Goal: Transaction & Acquisition: Purchase product/service

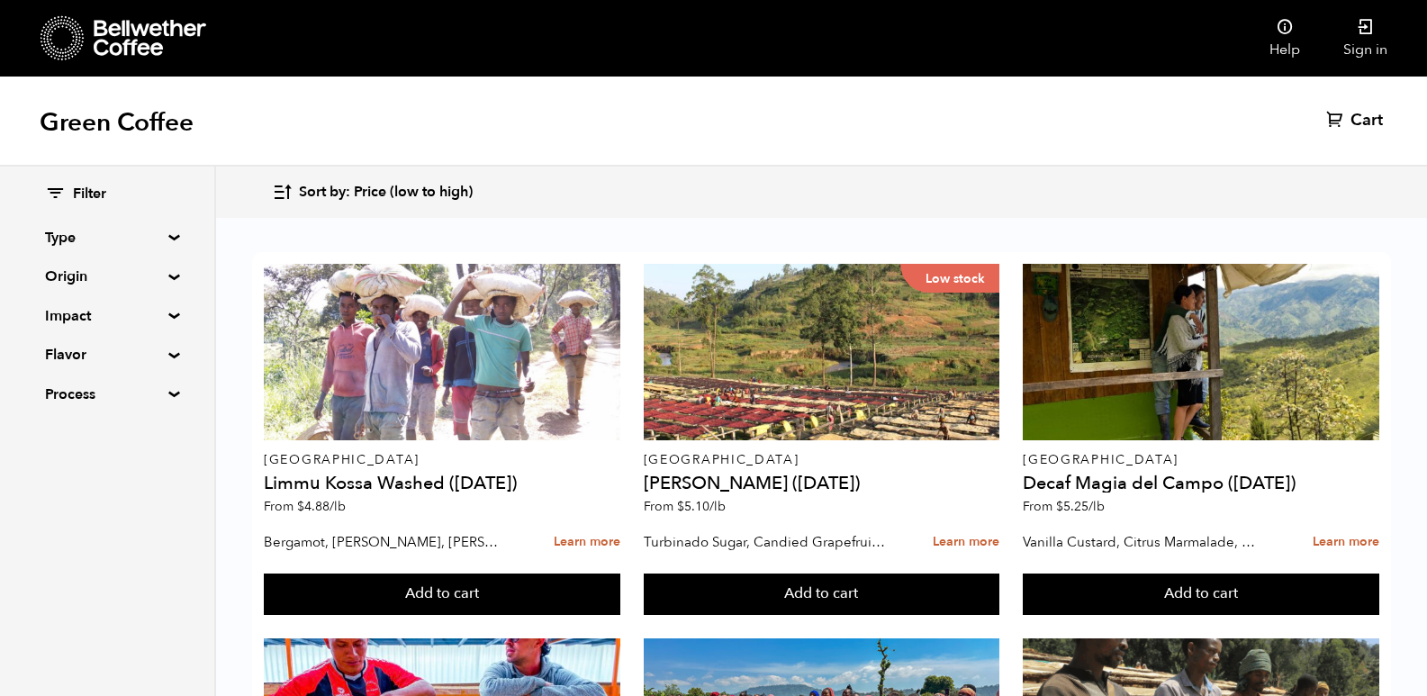
scroll to position [1350, 0]
drag, startPoint x: 265, startPoint y: 630, endPoint x: 409, endPoint y: 635, distance: 144.1
copy h4 "Parceiros do Cafe"
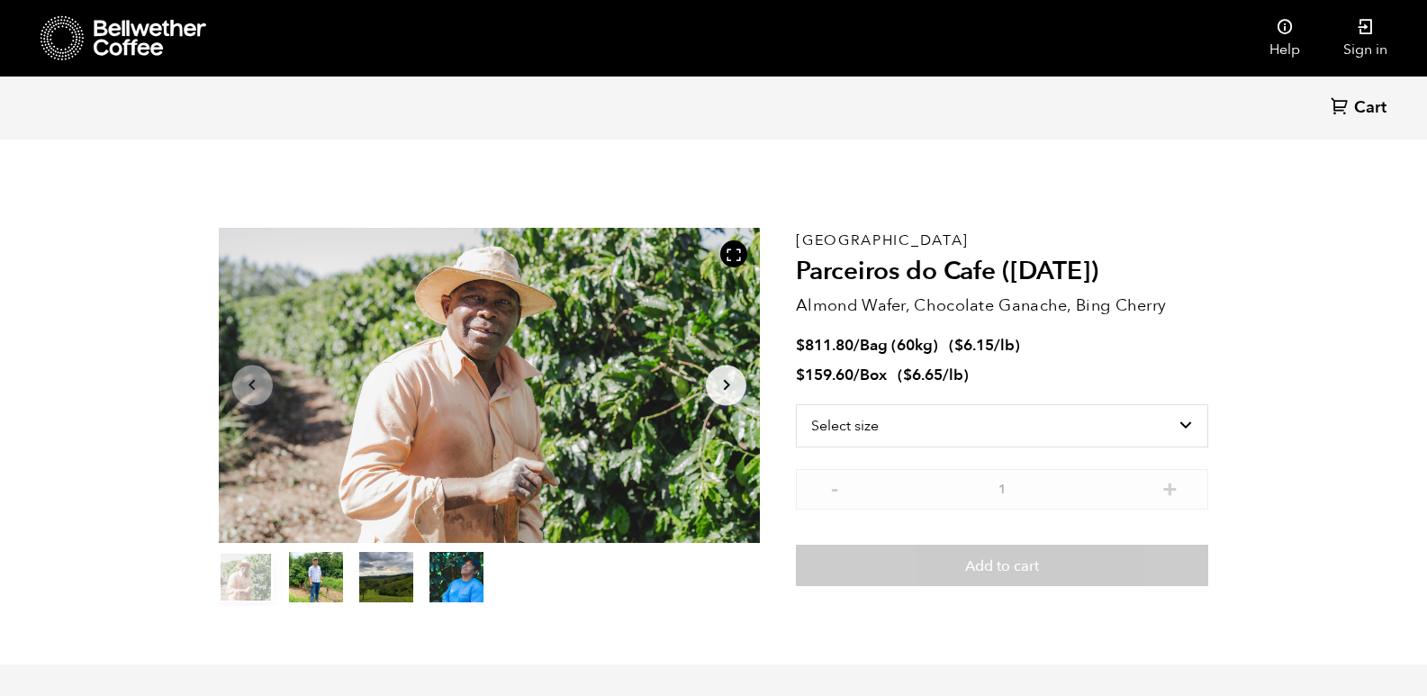
scroll to position [783, 959]
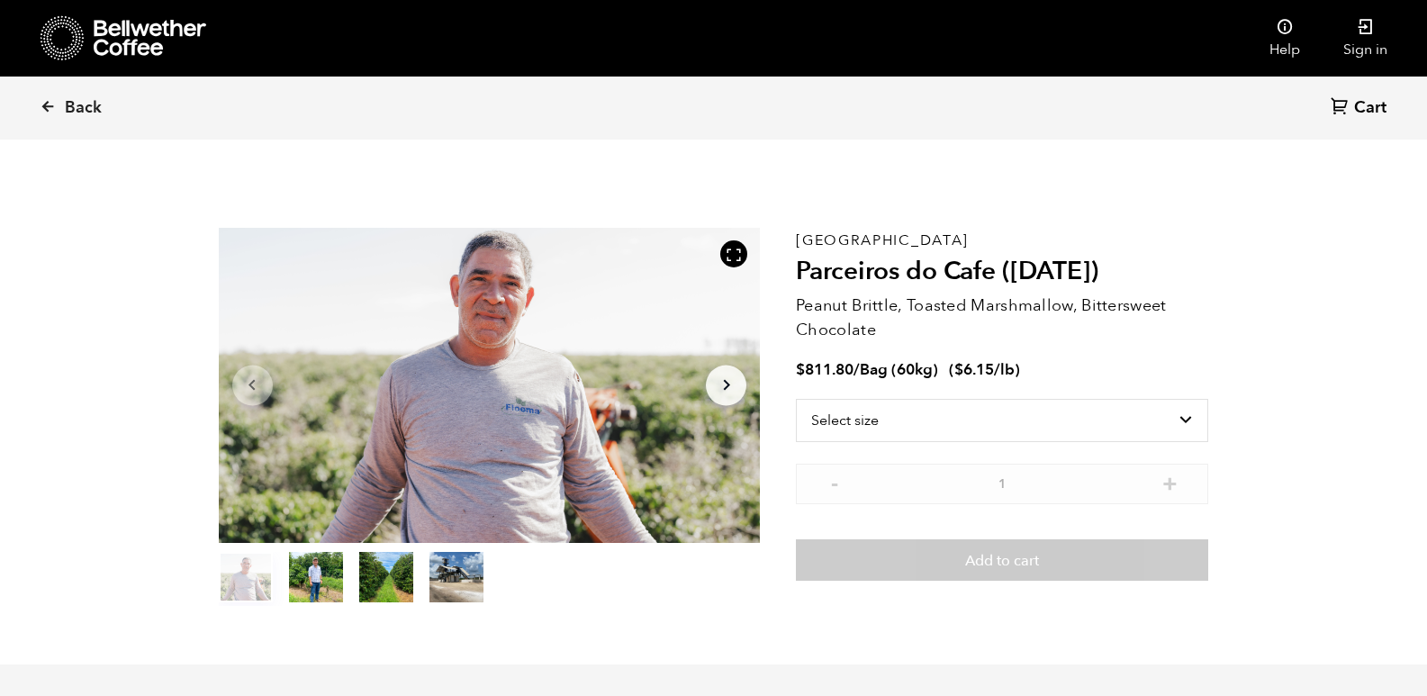
scroll to position [783, 959]
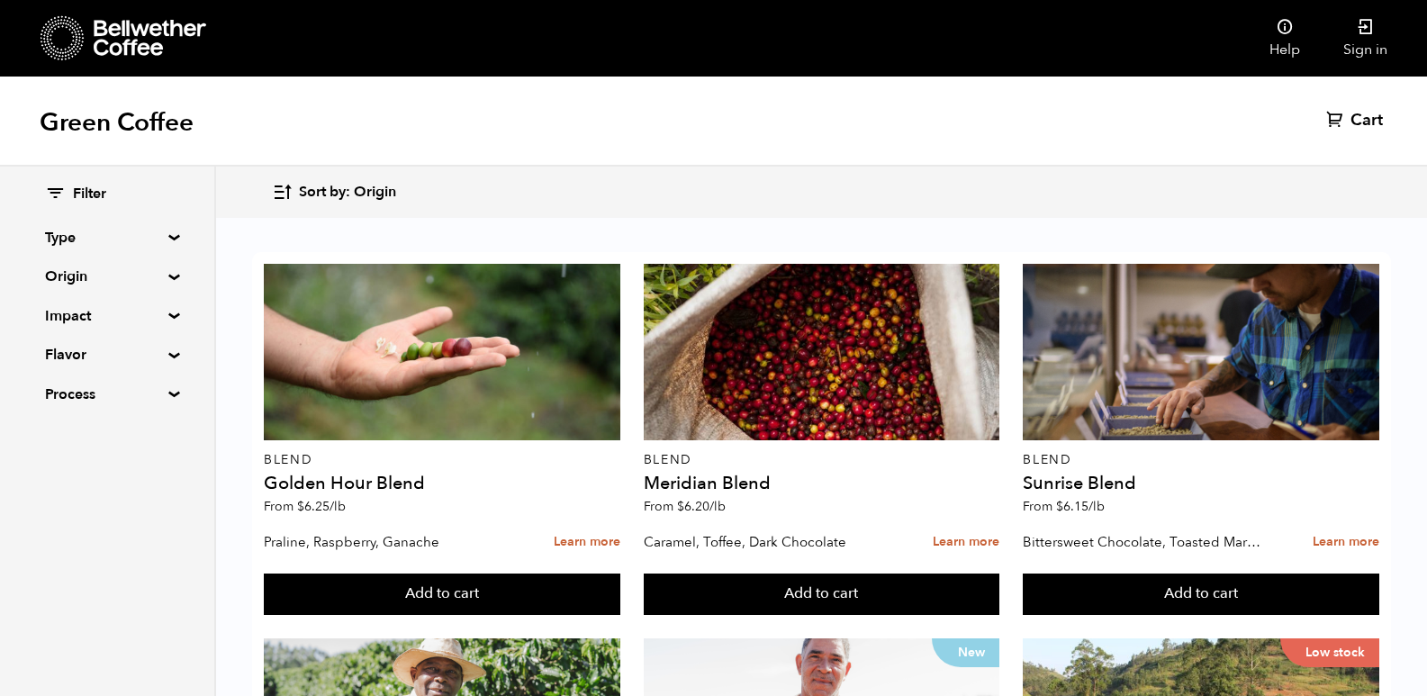
scroll to position [1036, 0]
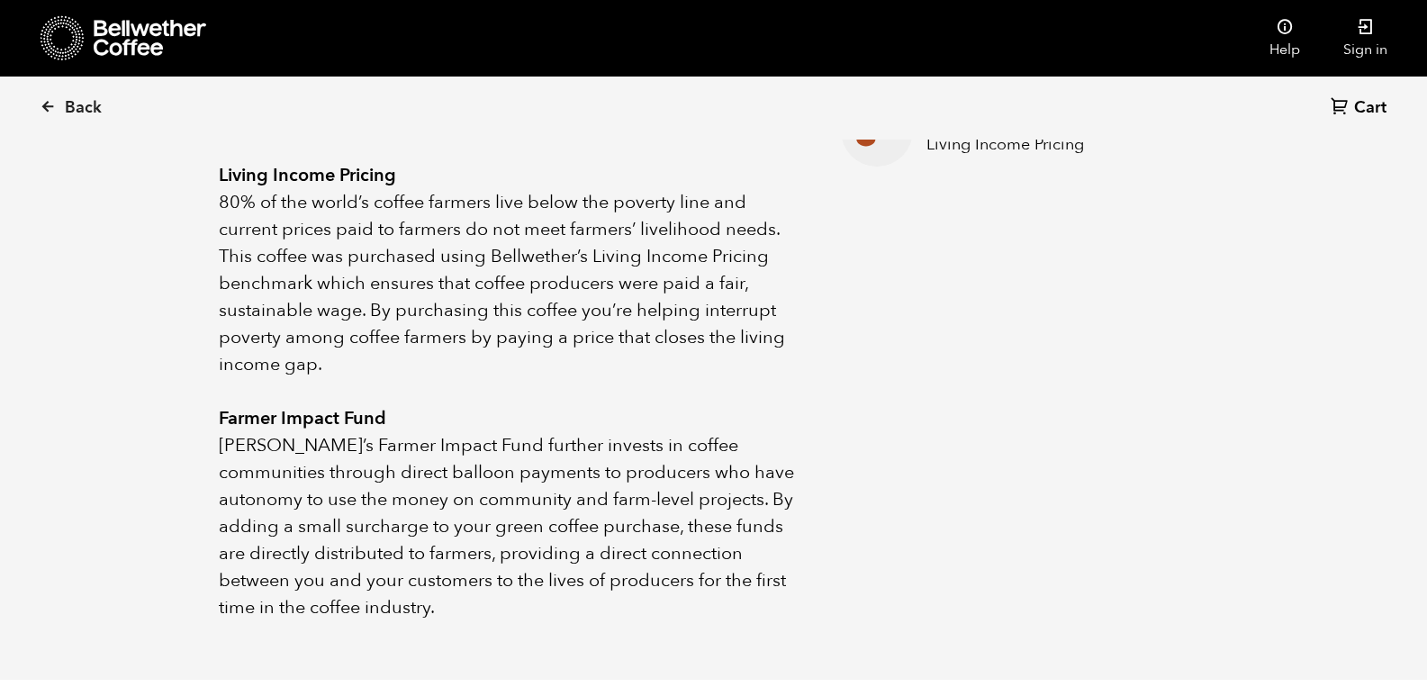
scroll to position [535, 0]
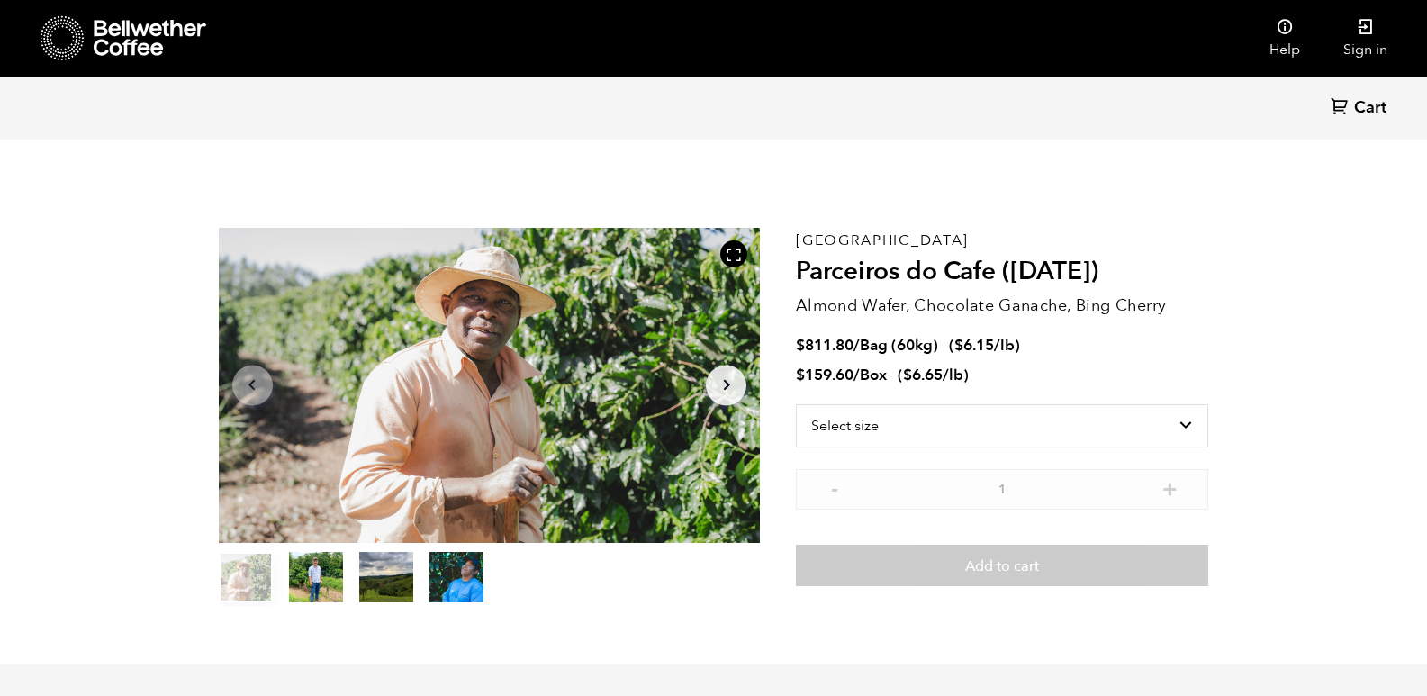
scroll to position [783, 959]
